Goal: Task Accomplishment & Management: Complete application form

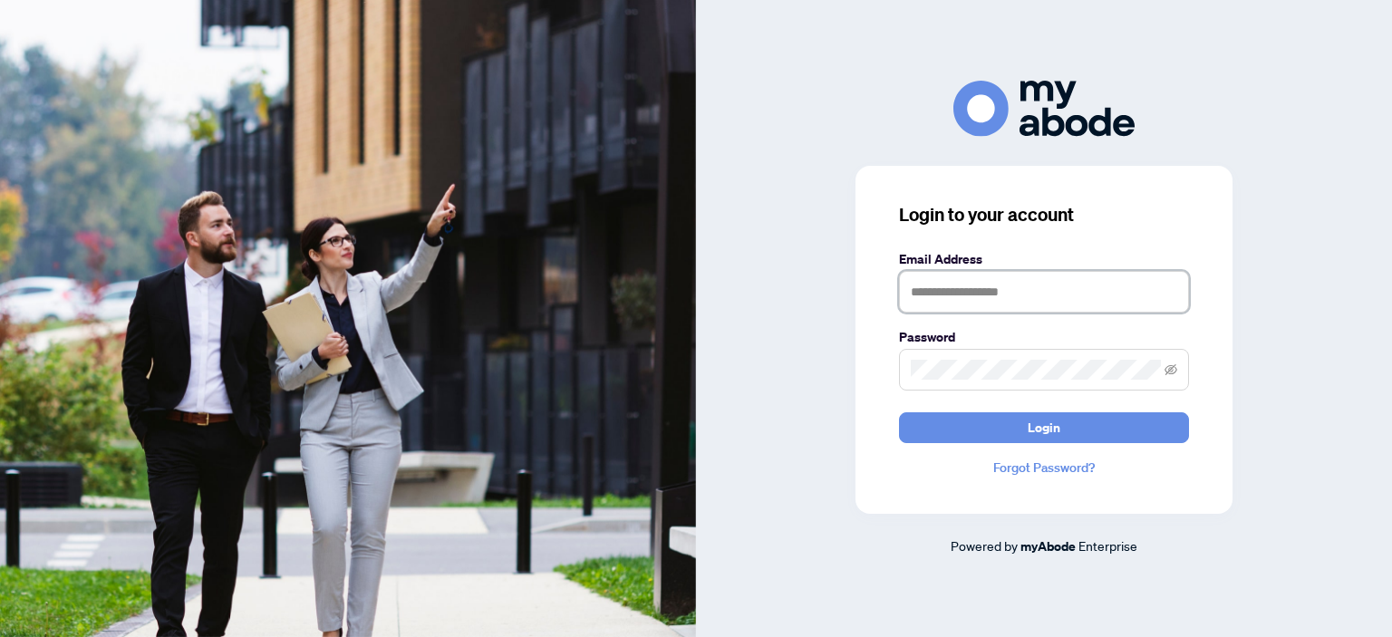
click at [935, 289] on input "text" at bounding box center [1044, 292] width 290 height 42
type input "**********"
click at [923, 382] on span at bounding box center [1044, 370] width 290 height 42
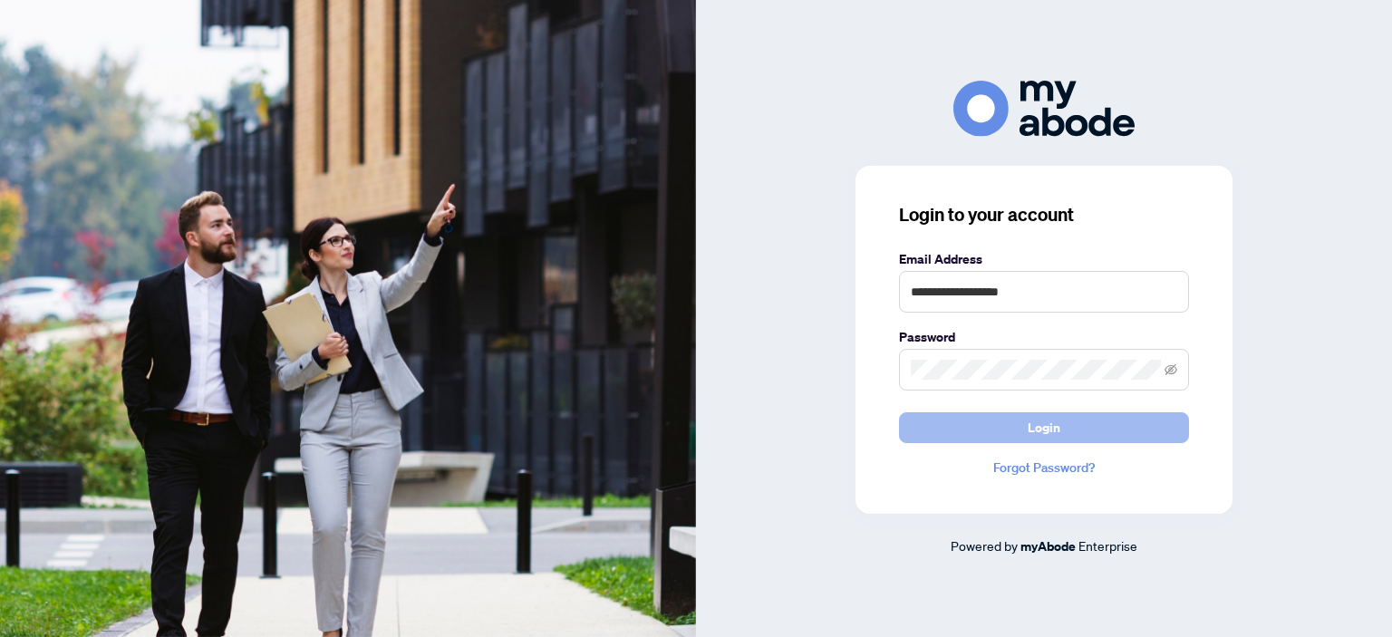
click at [1002, 422] on button "Login" at bounding box center [1044, 427] width 290 height 31
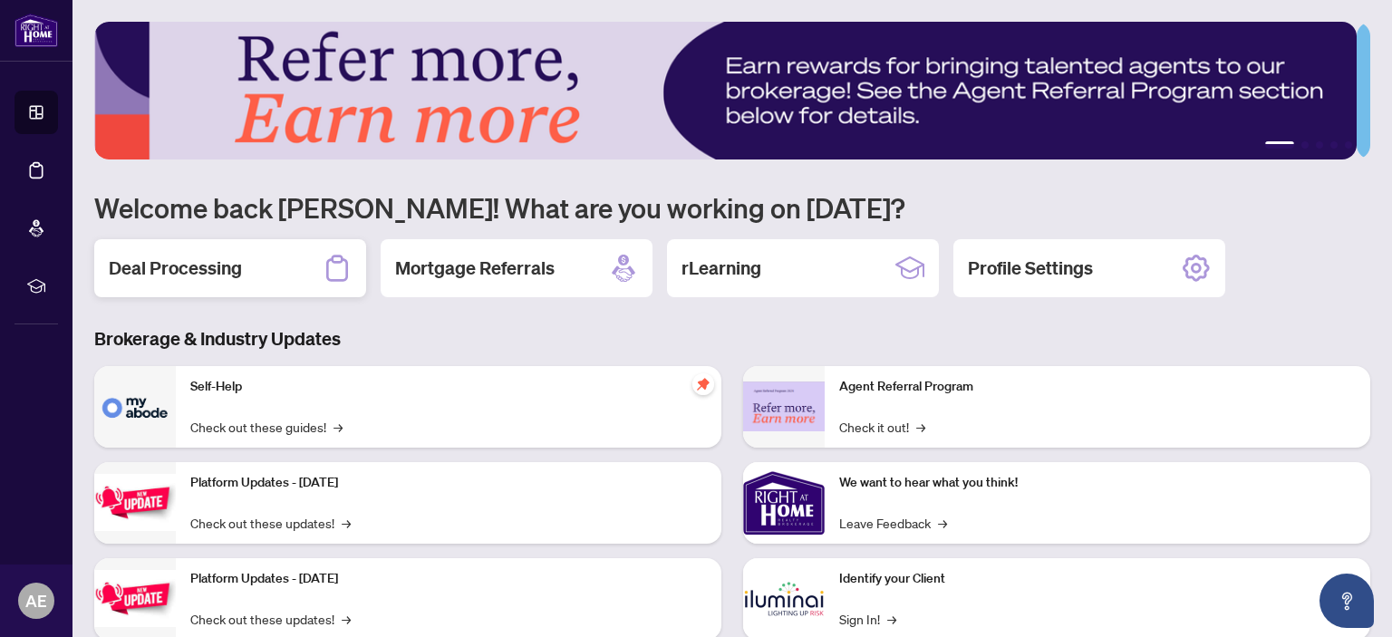
click at [204, 256] on h2 "Deal Processing" at bounding box center [175, 268] width 133 height 25
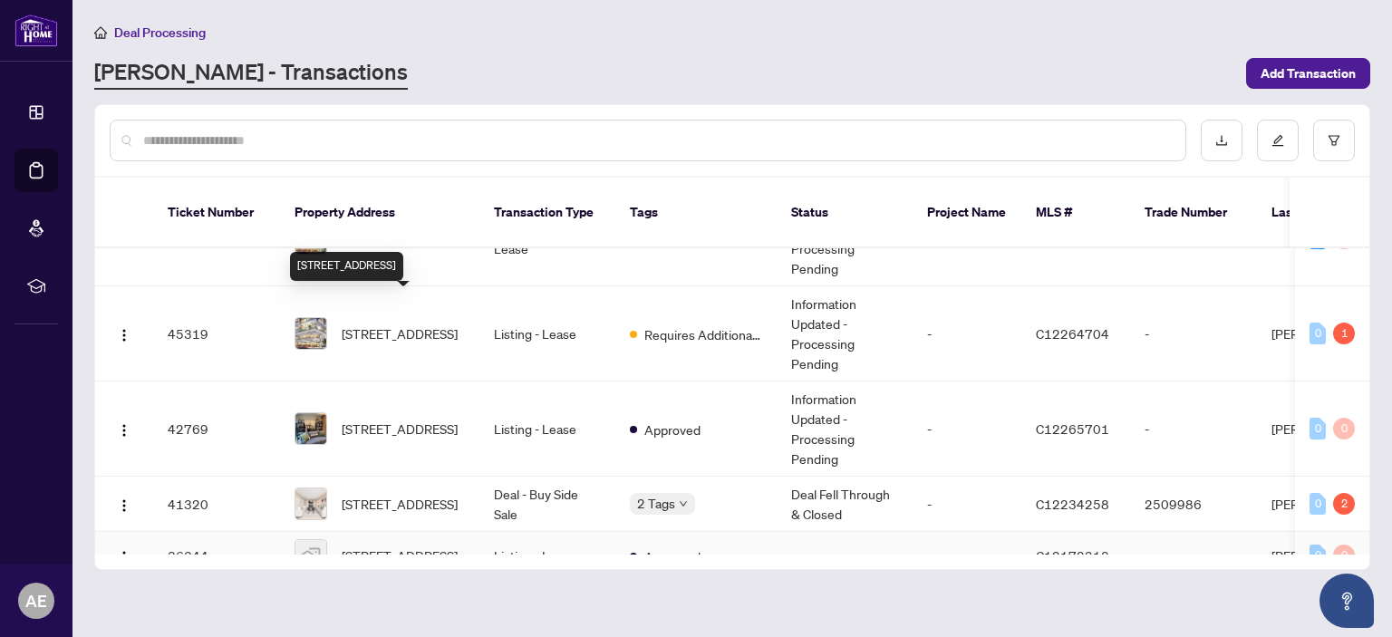
scroll to position [489, 0]
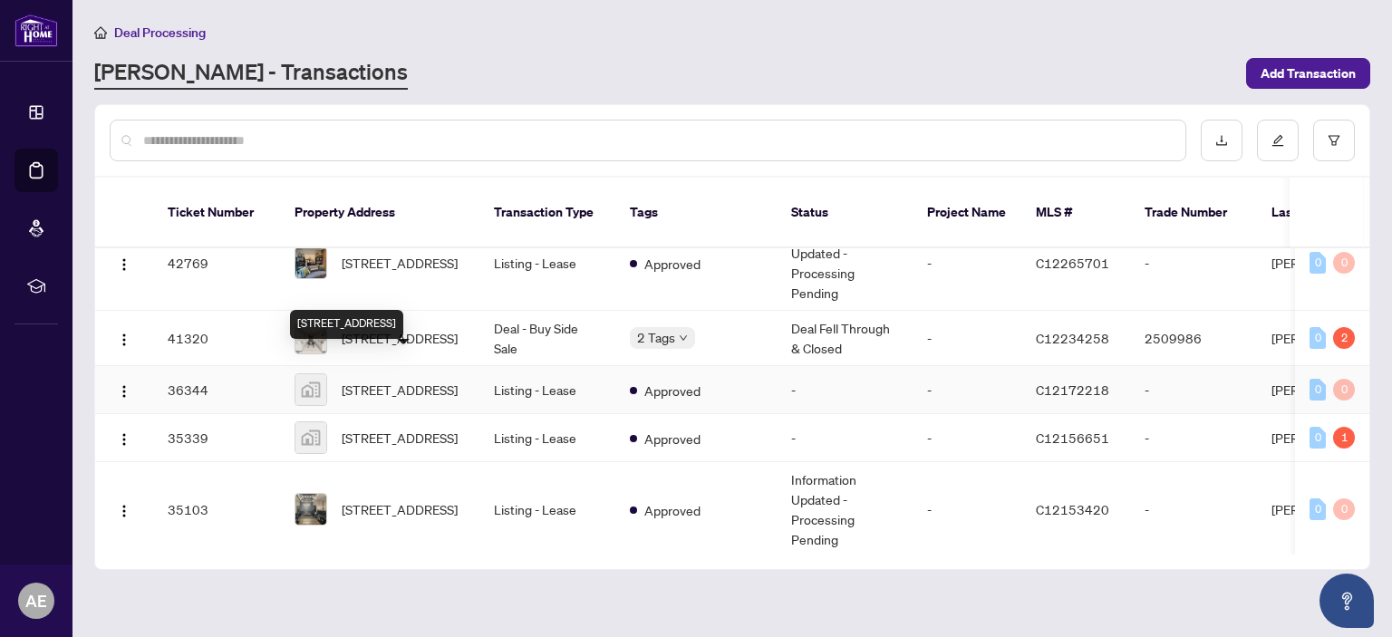
click at [397, 380] on span "[STREET_ADDRESS]" at bounding box center [400, 390] width 116 height 20
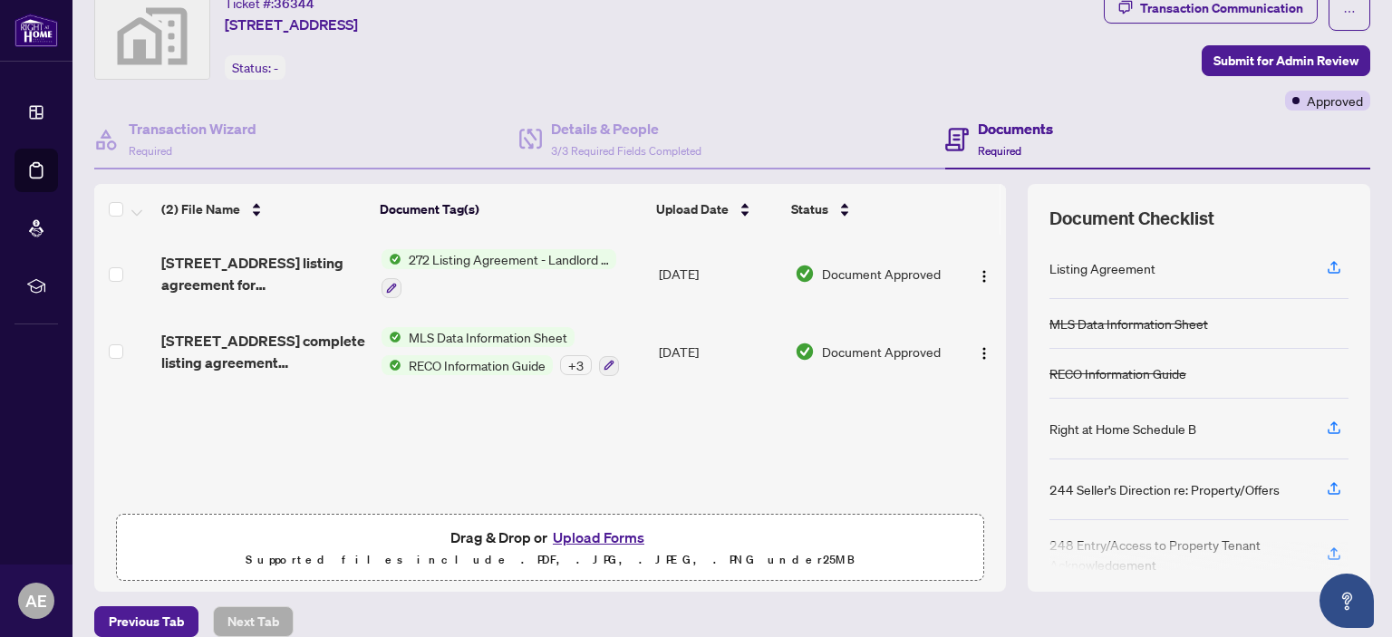
scroll to position [75, 0]
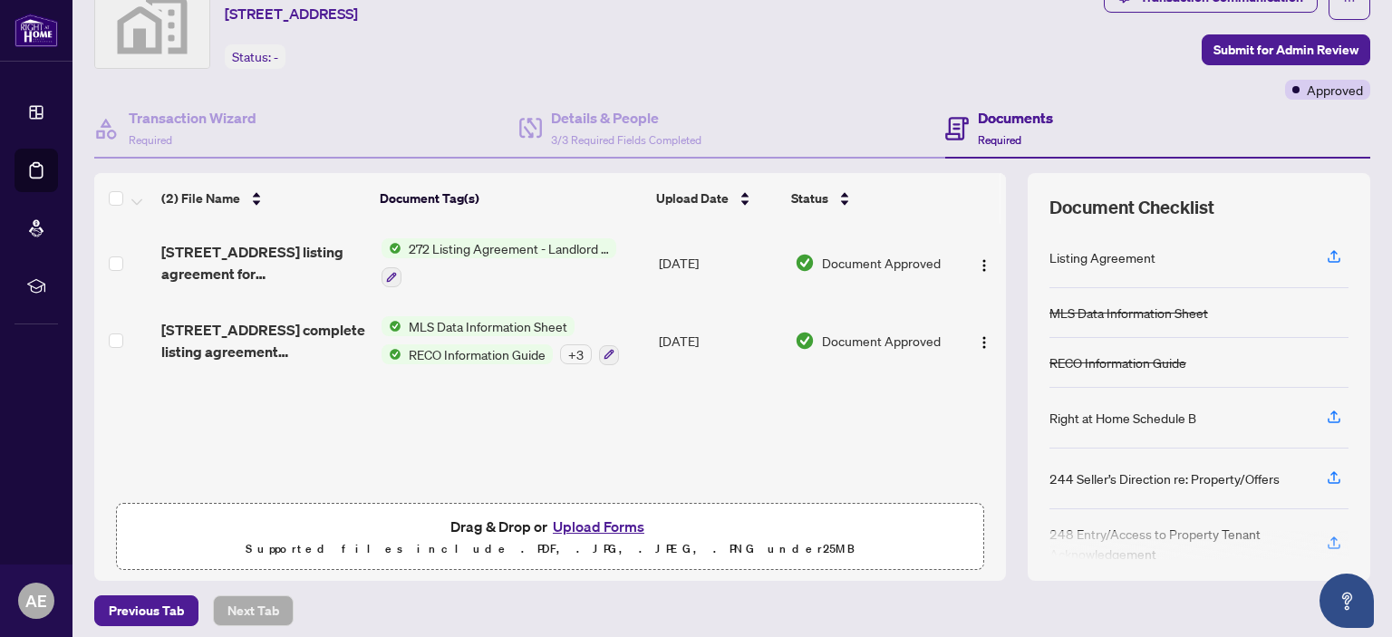
click at [564, 515] on button "Upload Forms" at bounding box center [598, 527] width 102 height 24
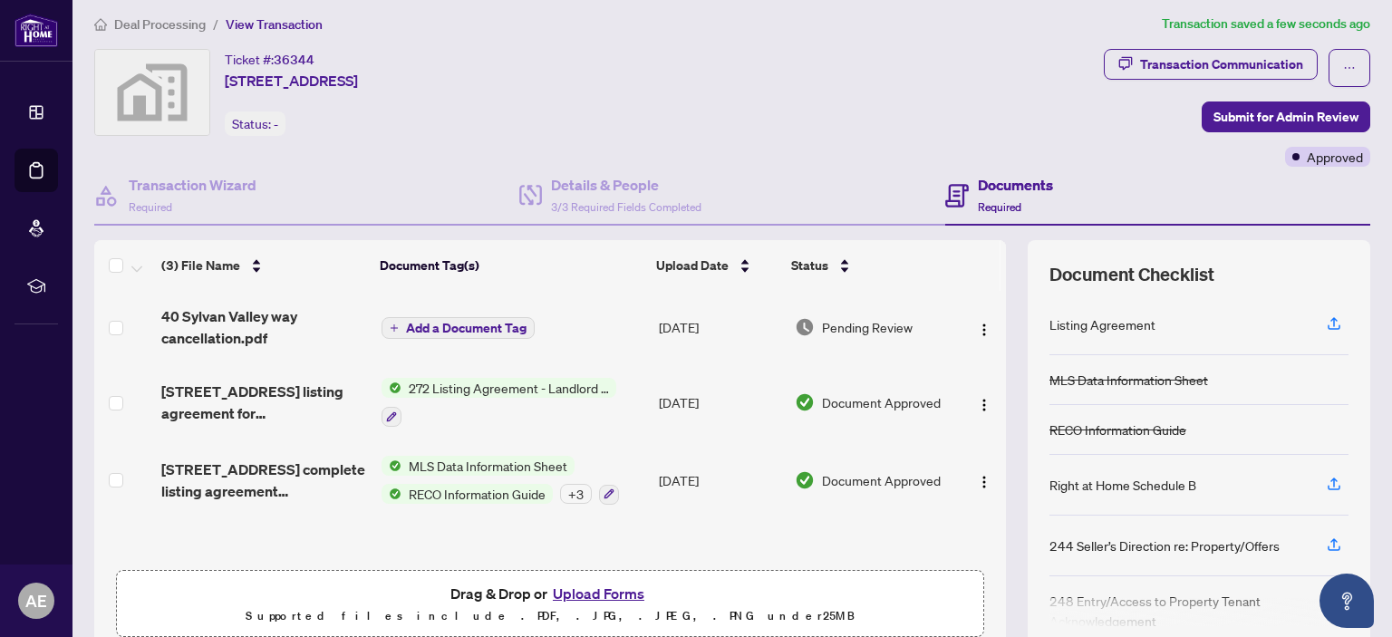
scroll to position [0, 0]
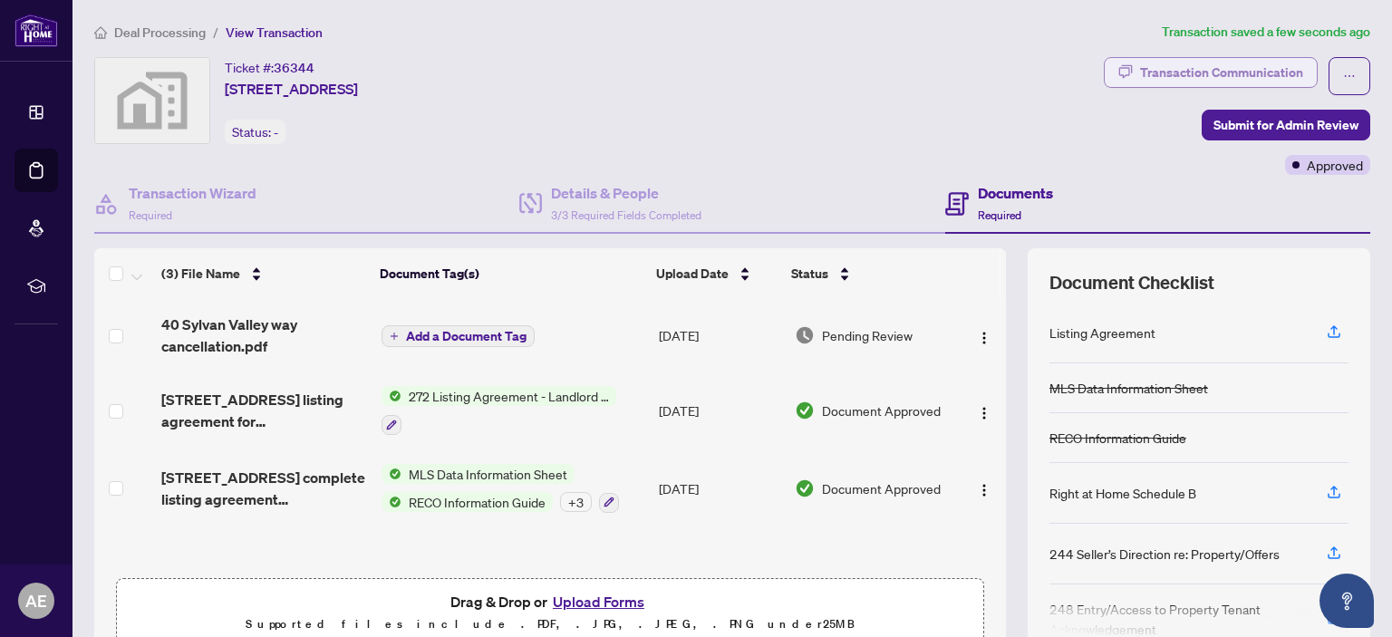
click at [1182, 71] on div "Transaction Communication" at bounding box center [1221, 72] width 163 height 29
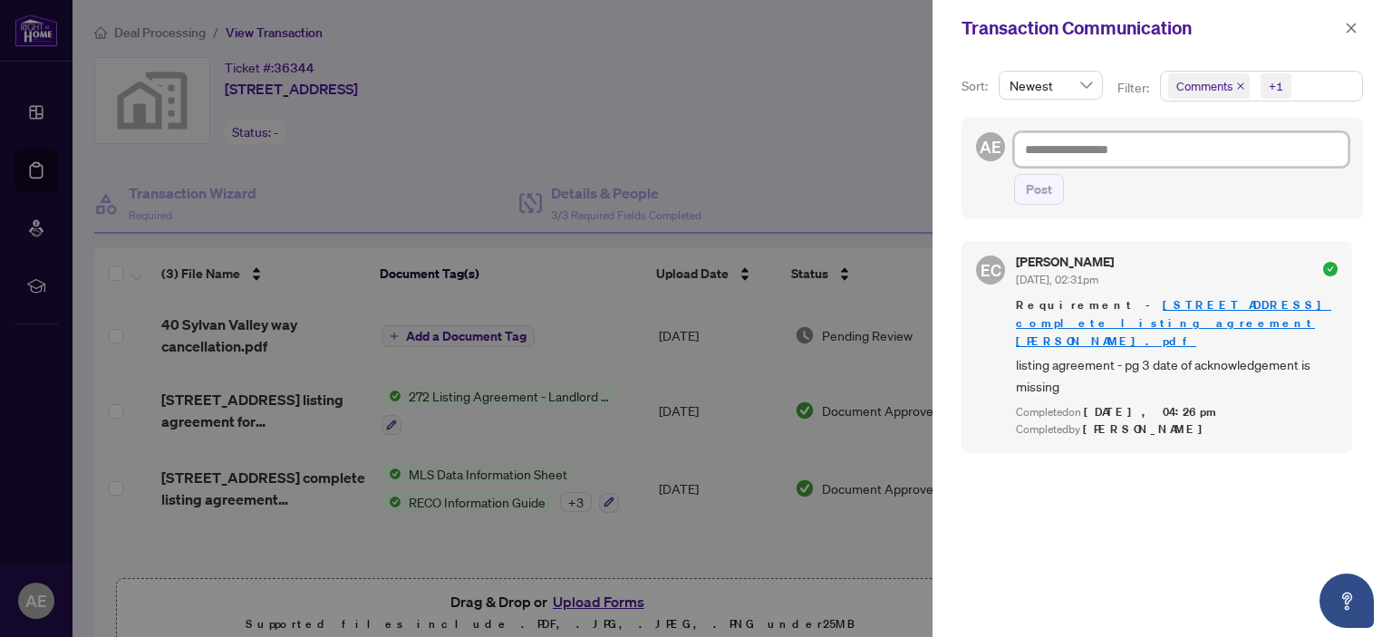
click at [1127, 160] on textarea at bounding box center [1181, 149] width 334 height 34
click at [824, 105] on div at bounding box center [696, 318] width 1392 height 637
click at [816, 111] on div at bounding box center [696, 318] width 1392 height 637
click at [1097, 155] on textarea at bounding box center [1181, 149] width 334 height 34
click at [877, 120] on div at bounding box center [696, 318] width 1392 height 637
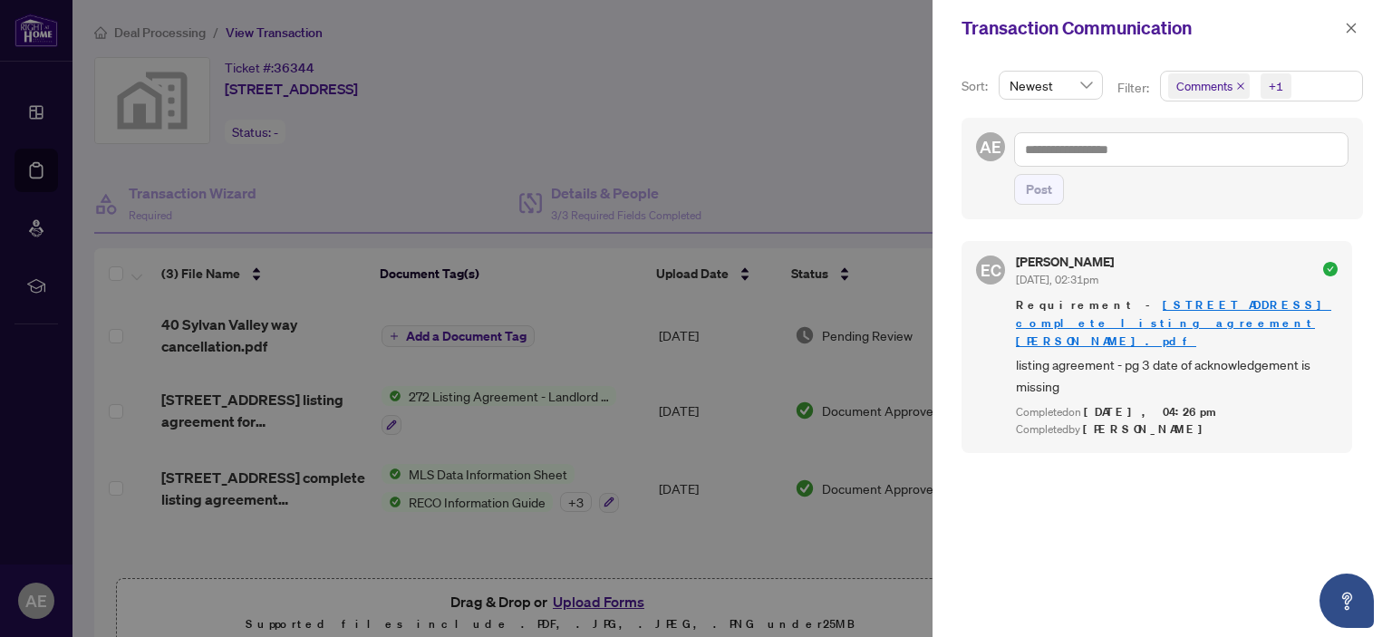
click at [896, 119] on div at bounding box center [696, 318] width 1392 height 637
click at [1354, 28] on icon "close" at bounding box center [1351, 28] width 13 height 13
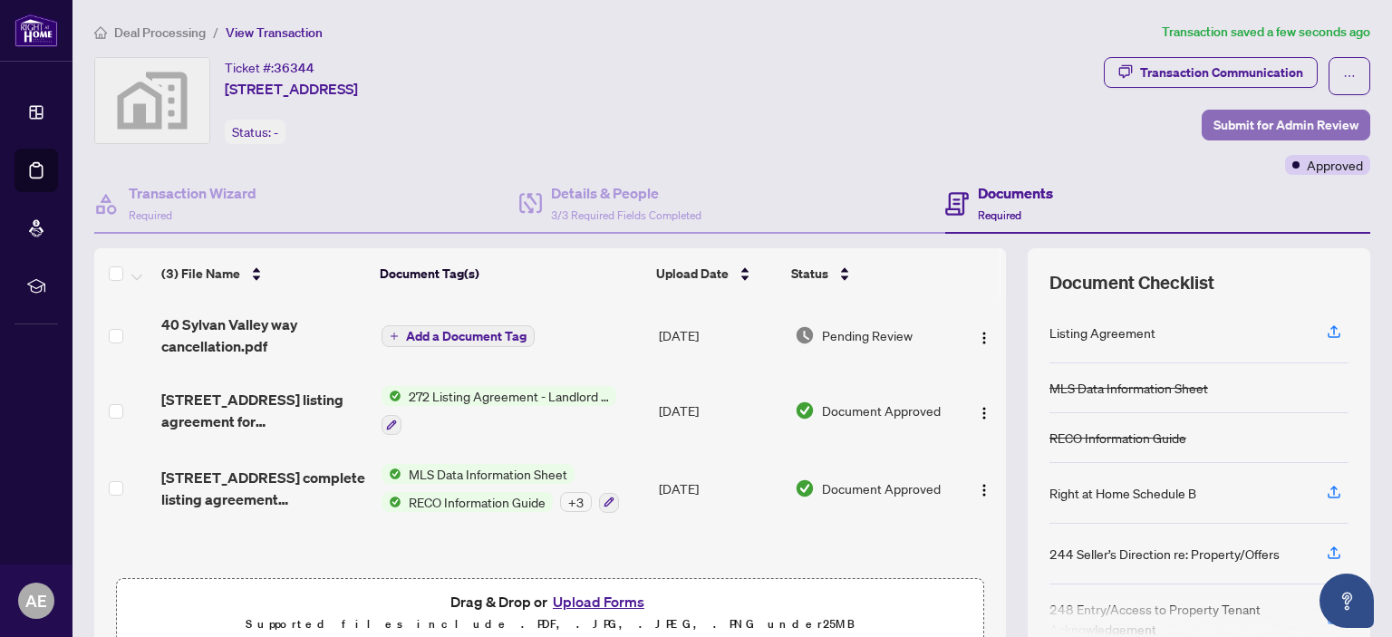
click at [1234, 123] on span "Submit for Admin Review" at bounding box center [1286, 125] width 145 height 29
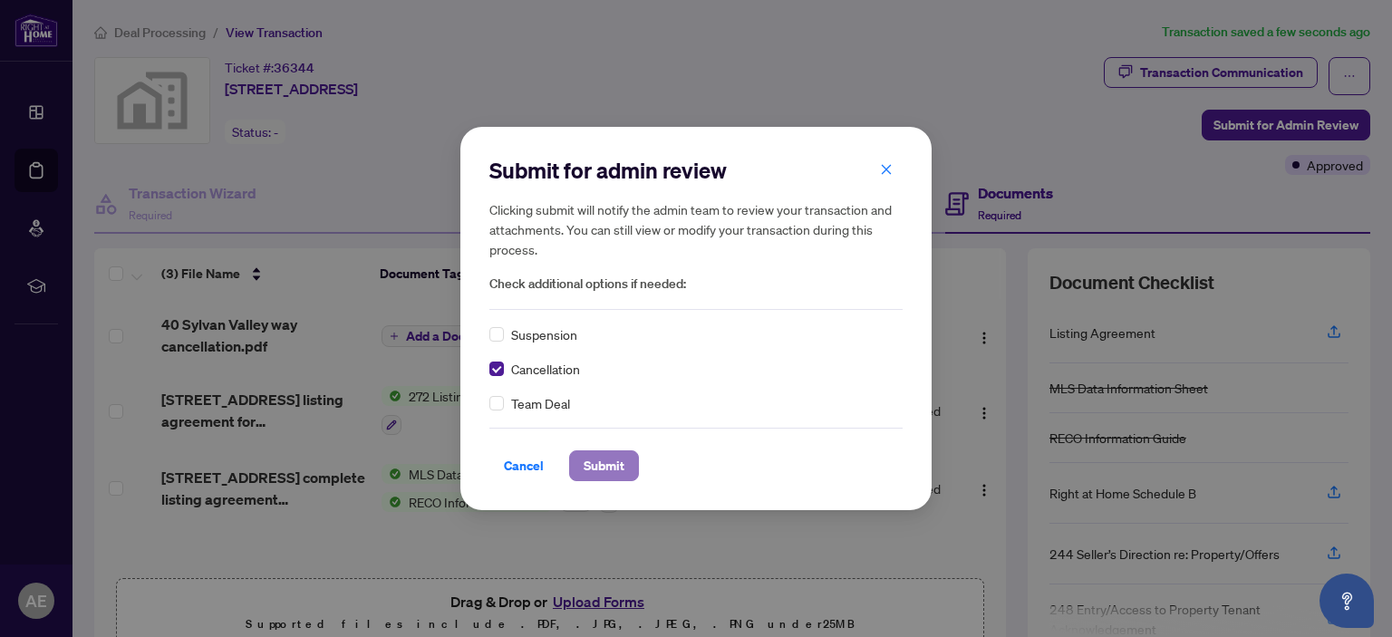
click at [611, 465] on span "Submit" at bounding box center [604, 465] width 41 height 29
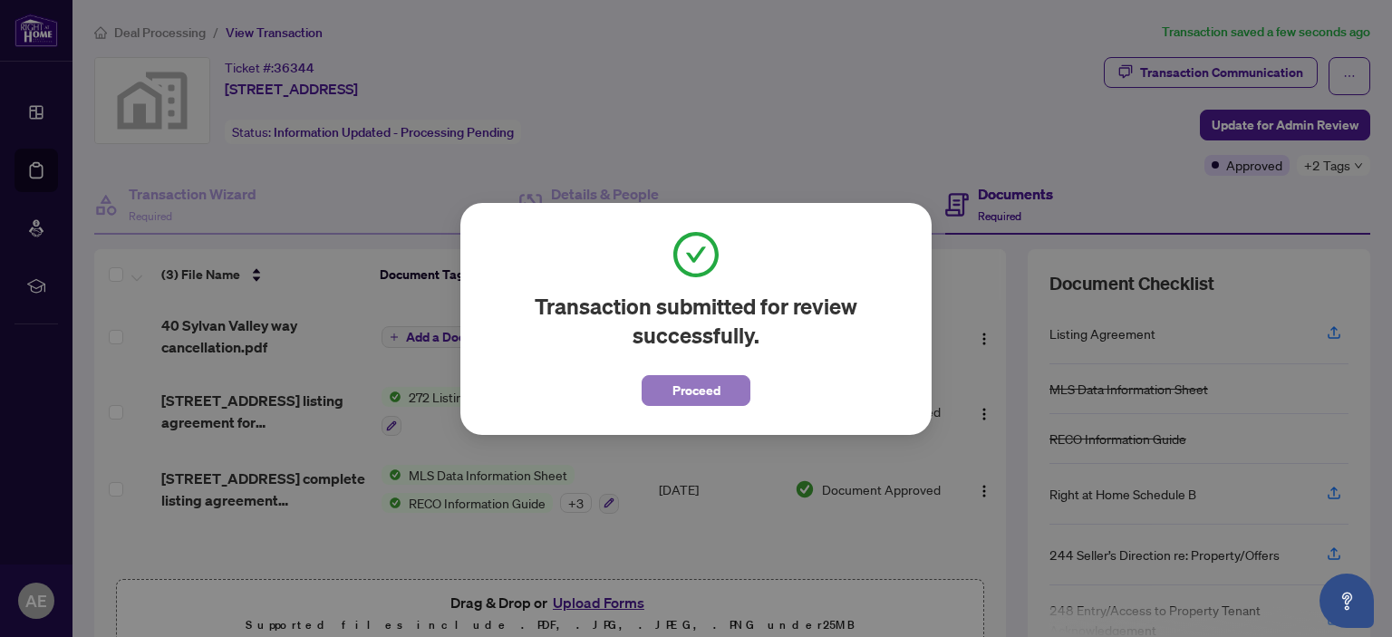
click at [702, 396] on span "Proceed" at bounding box center [697, 390] width 48 height 29
